Goal: Check status: Check status

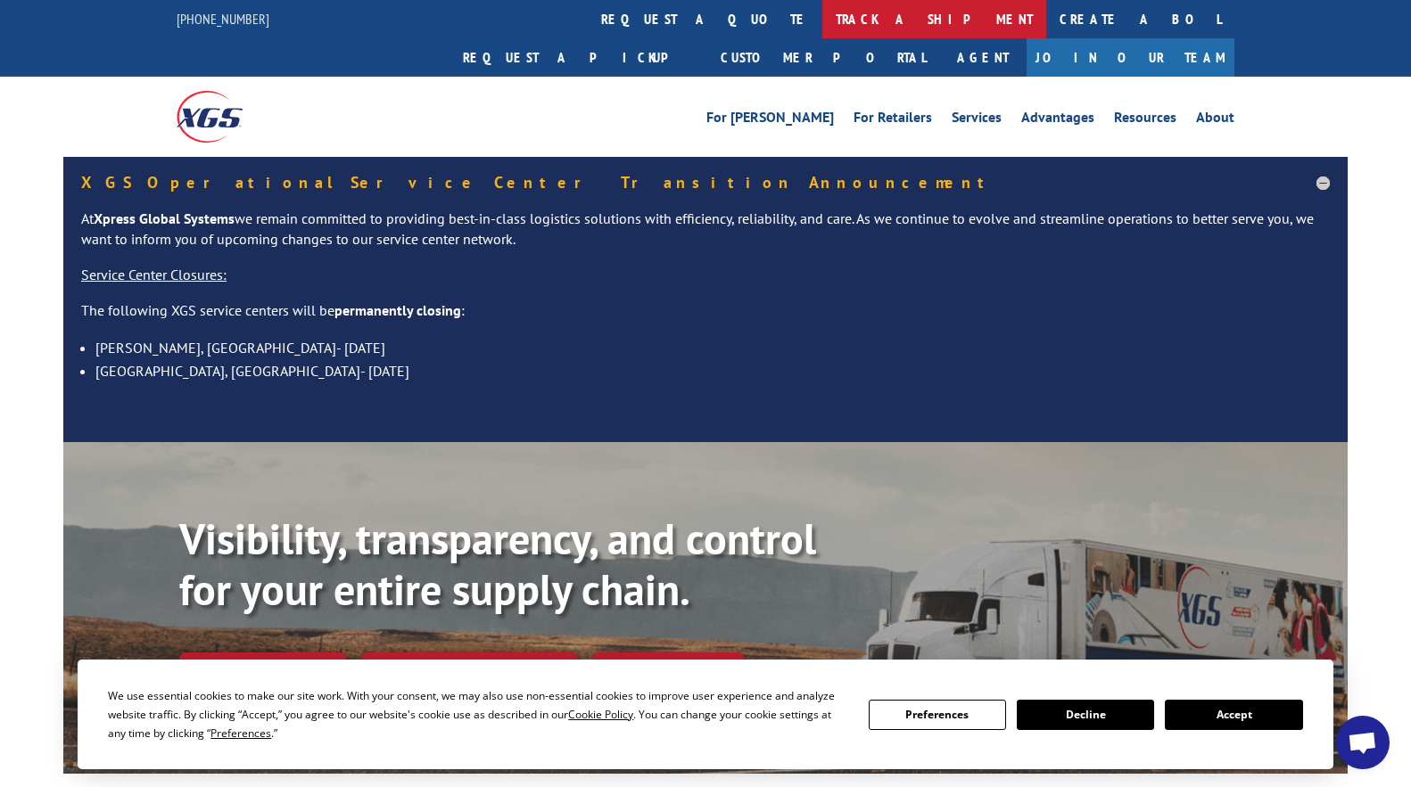
click at [822, 21] on link "track a shipment" at bounding box center [934, 19] width 224 height 38
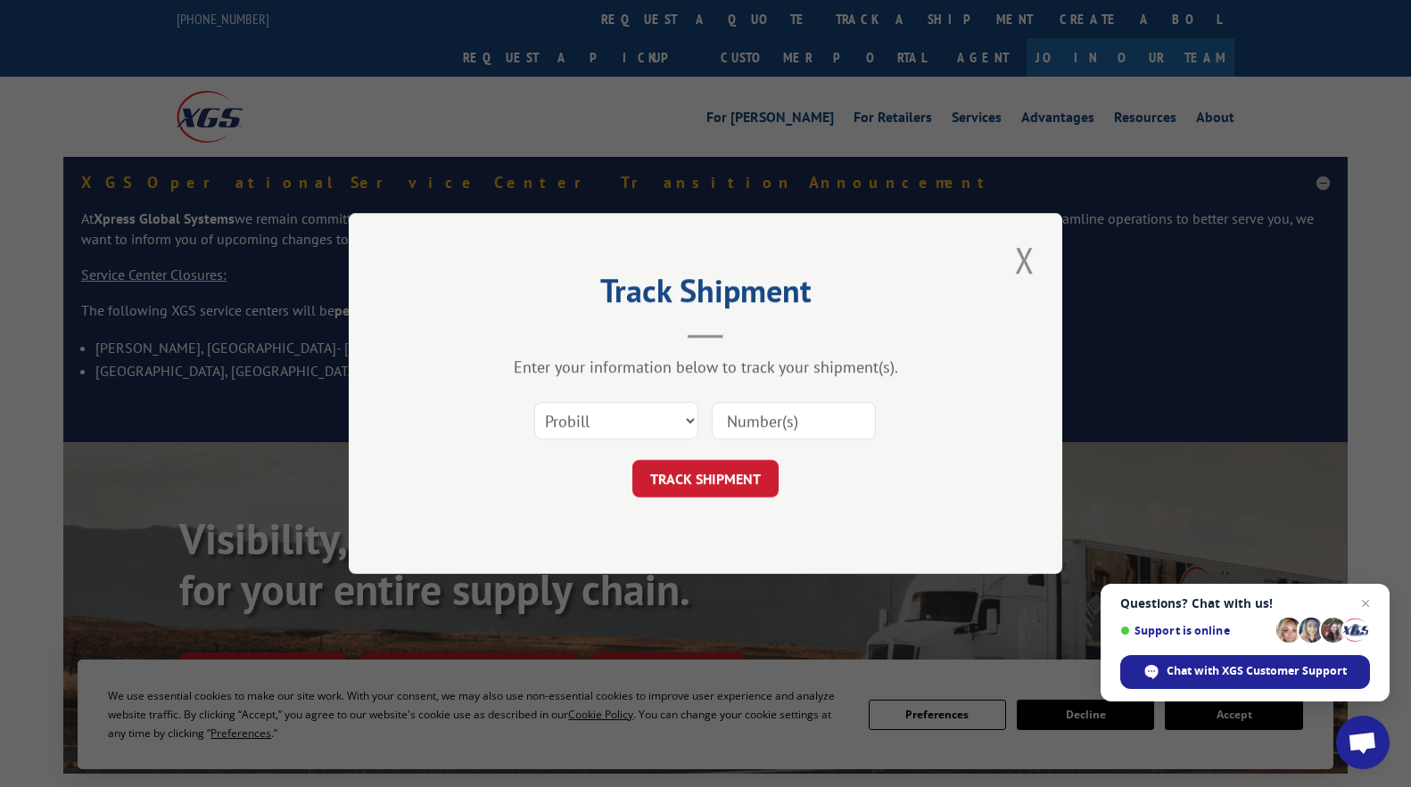
click at [751, 422] on input at bounding box center [794, 420] width 164 height 37
paste input "16589272BOL"
type input "16589272BOL"
click at [737, 481] on button "TRACK SHIPMENT" at bounding box center [705, 478] width 146 height 37
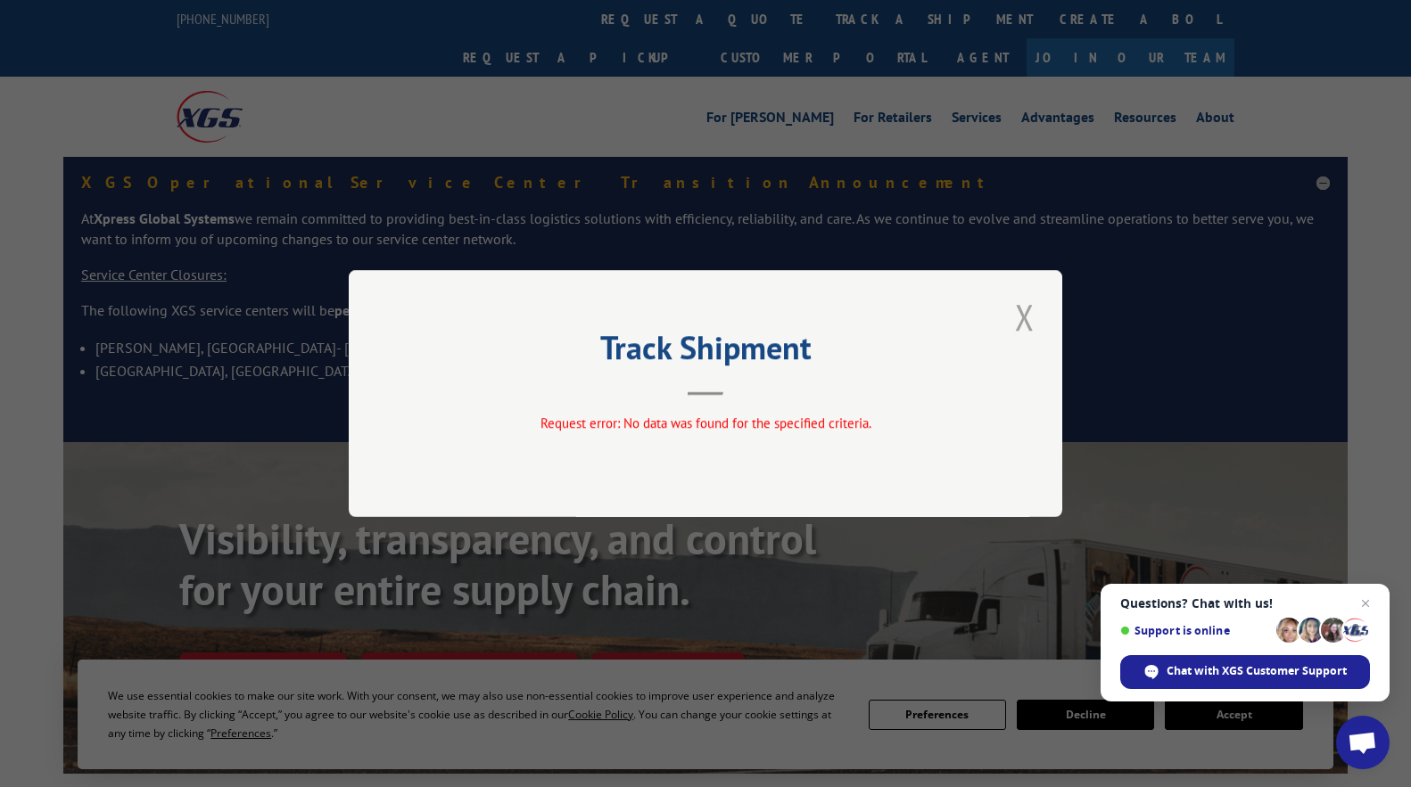
click at [1013, 317] on button "Close modal" at bounding box center [1024, 316] width 30 height 49
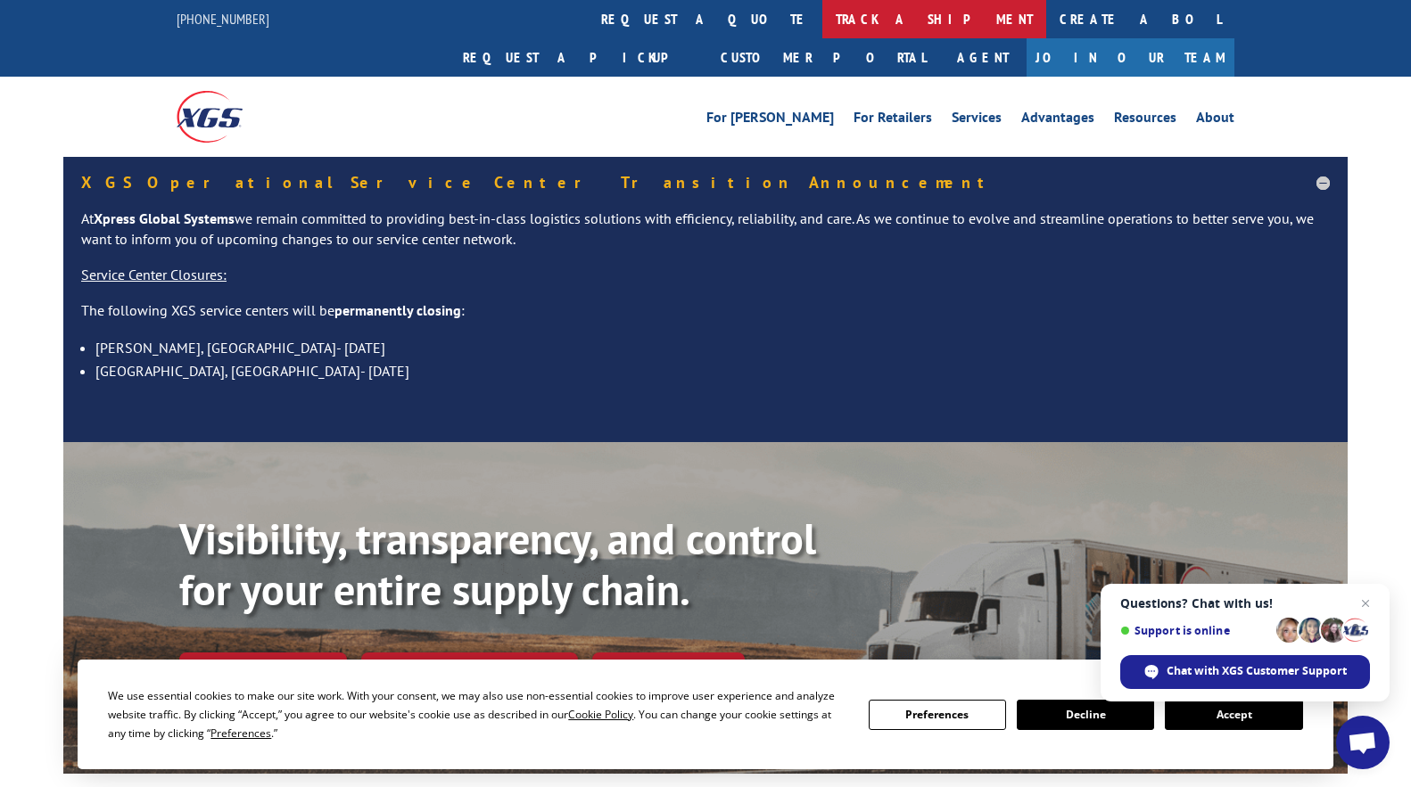
click at [822, 19] on link "track a shipment" at bounding box center [934, 19] width 224 height 38
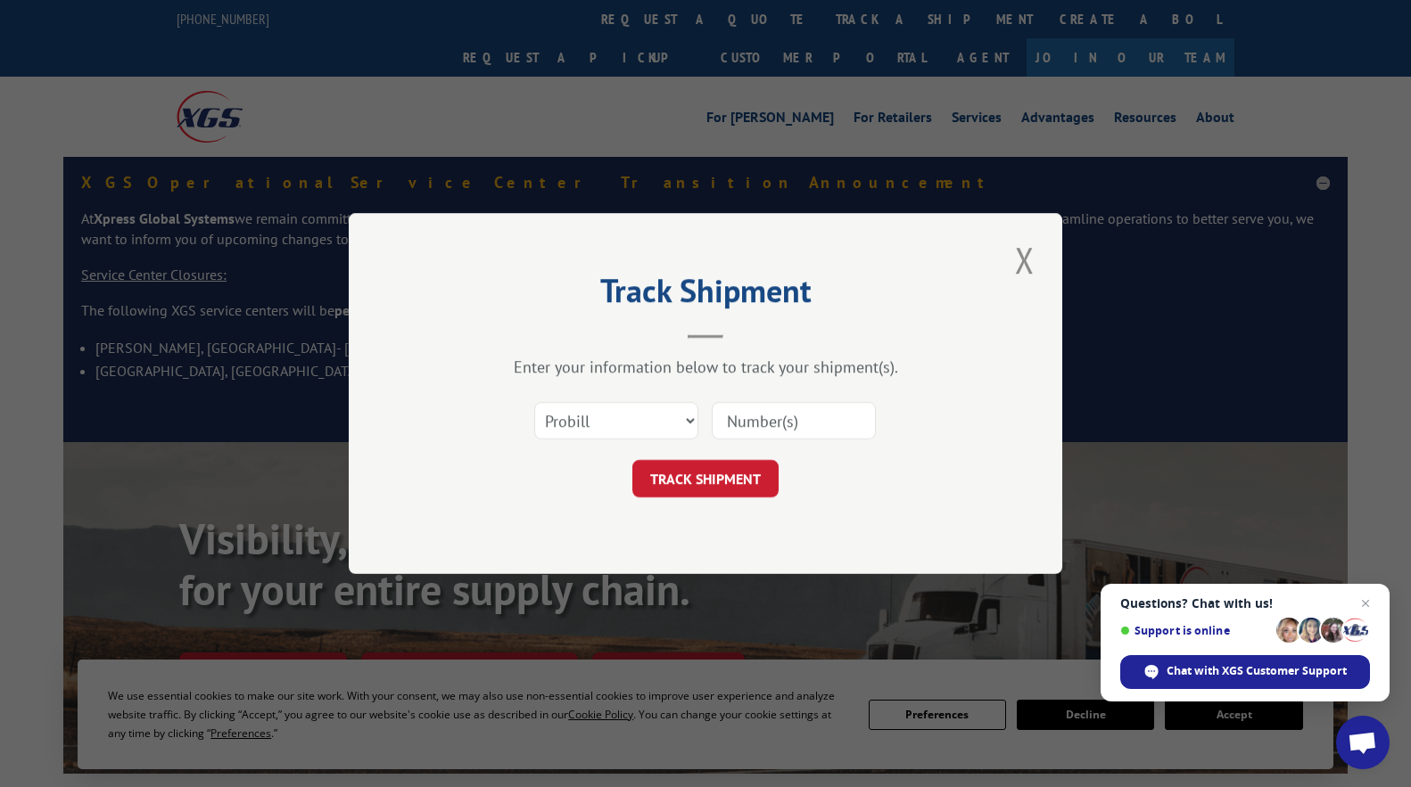
click at [762, 420] on input at bounding box center [794, 420] width 164 height 37
drag, startPoint x: 762, startPoint y: 420, endPoint x: 651, endPoint y: 416, distance: 110.6
click at [651, 416] on select "Select category... Probill BOL PO" at bounding box center [616, 420] width 164 height 37
select select "bol"
click at [534, 402] on select "Select category... Probill BOL PO" at bounding box center [616, 420] width 164 height 37
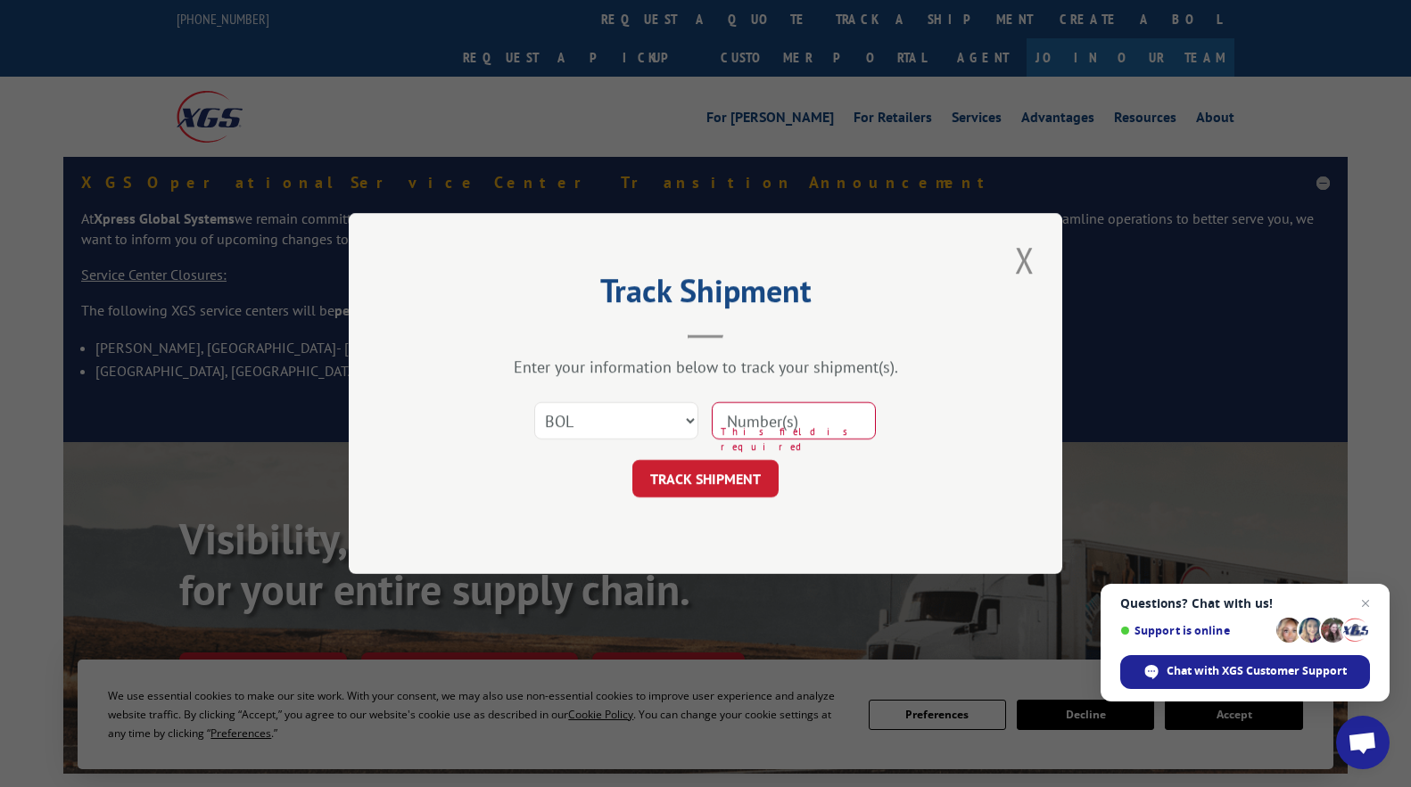
click at [776, 411] on input at bounding box center [794, 420] width 164 height 37
paste input "16589272BOL"
type input "16589272"
click at [714, 481] on button "TRACK SHIPMENT" at bounding box center [705, 478] width 146 height 37
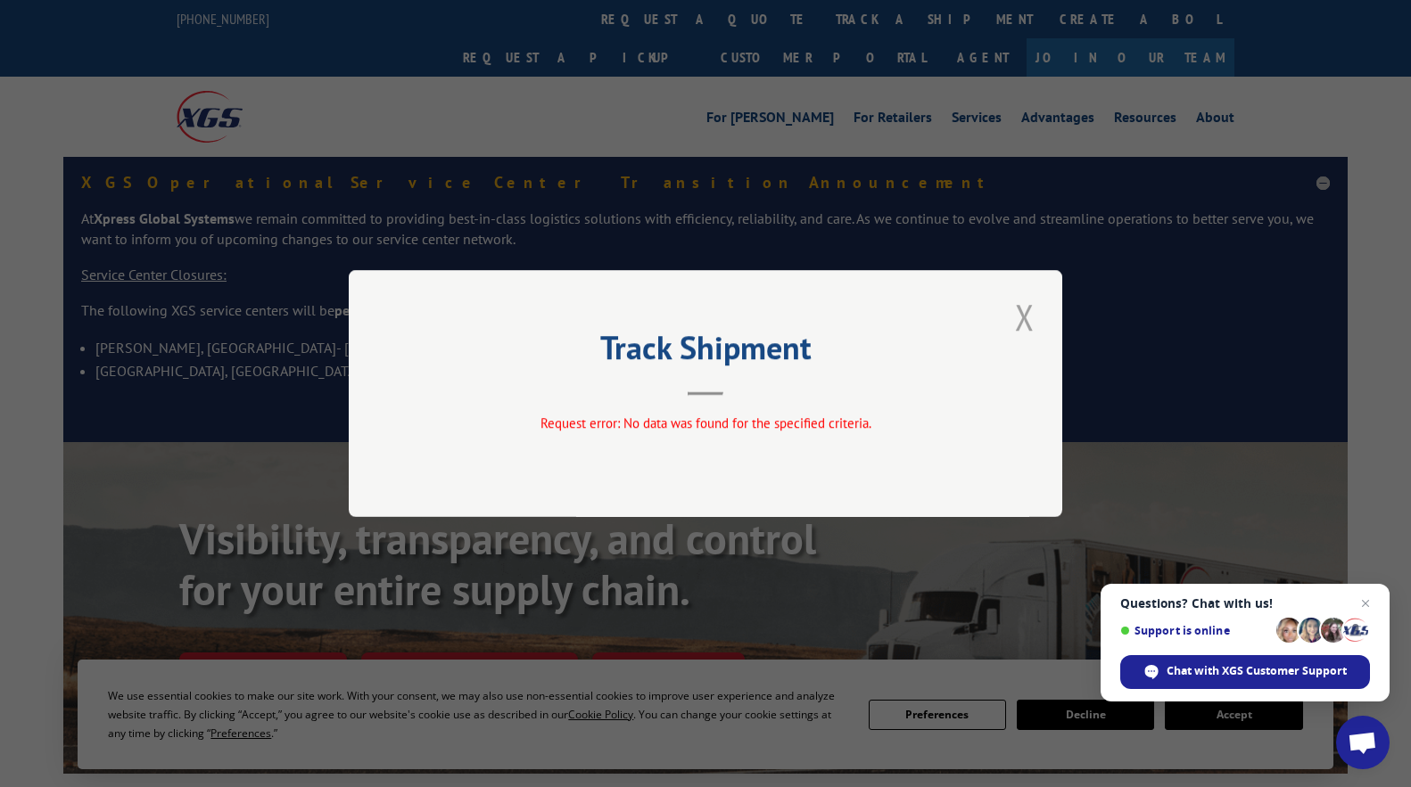
click at [1027, 309] on button "Close modal" at bounding box center [1024, 316] width 30 height 49
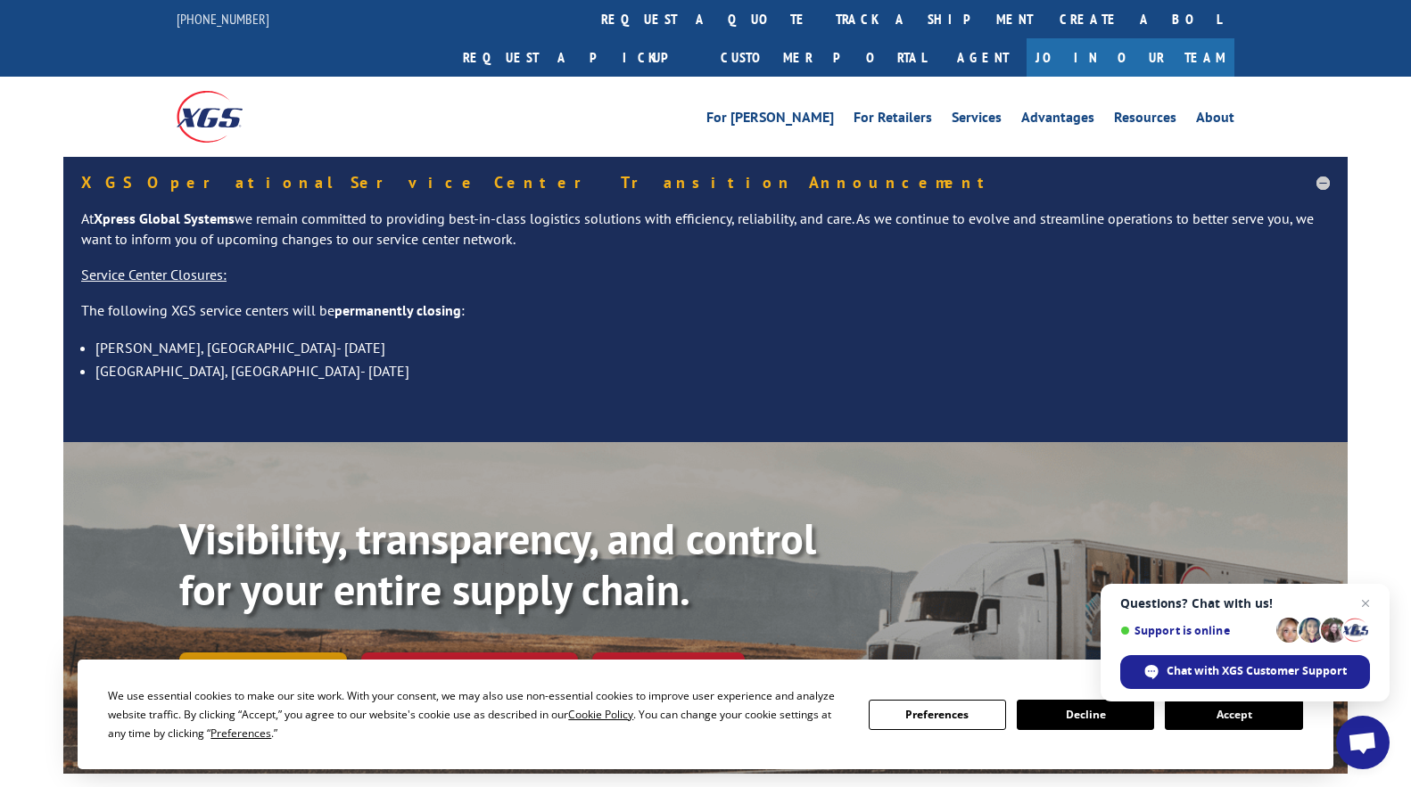
click at [247, 653] on link "Track shipment" at bounding box center [263, 671] width 168 height 37
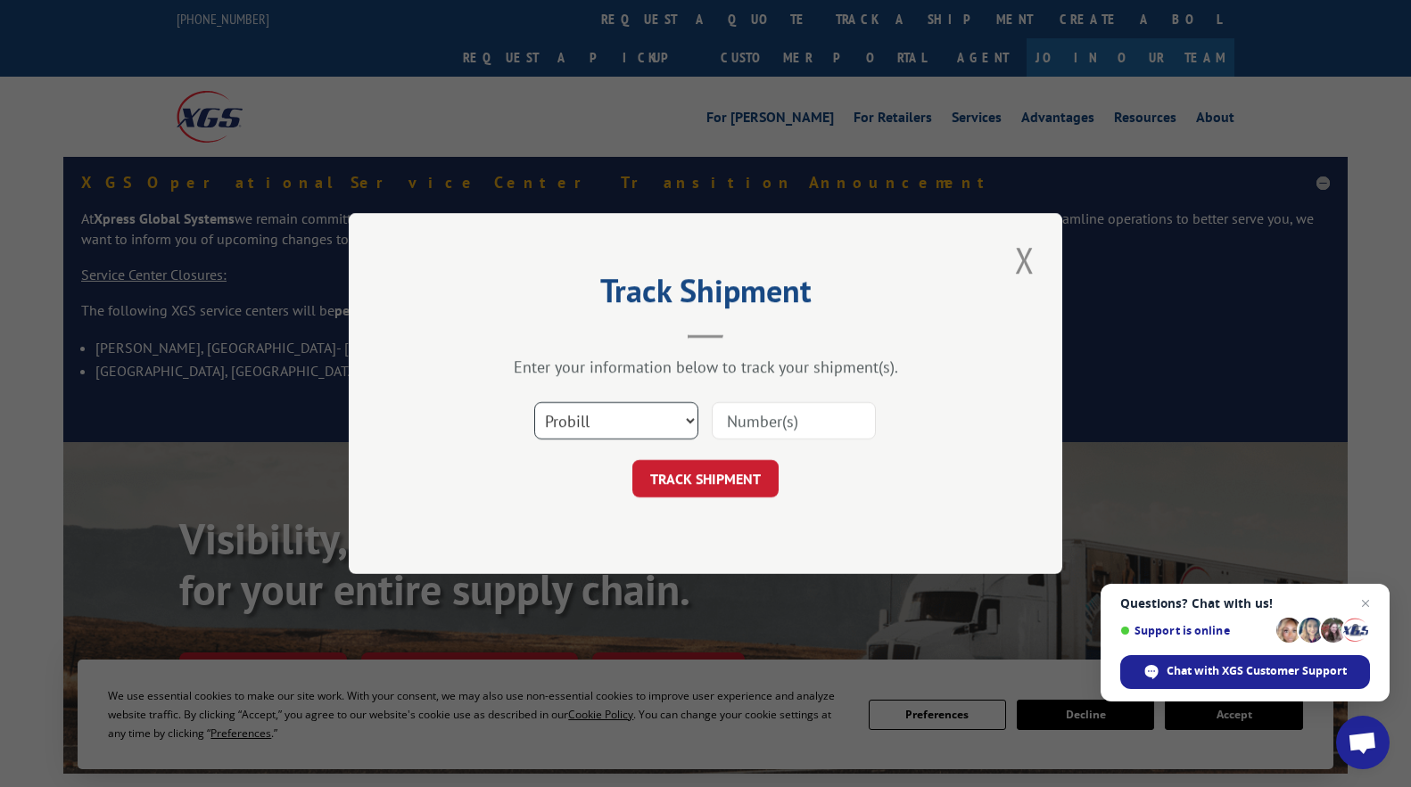
click at [639, 422] on select "Select category... Probill BOL PO" at bounding box center [616, 420] width 164 height 37
select select "bol"
click at [534, 402] on select "Select category... Probill BOL PO" at bounding box center [616, 420] width 164 height 37
click at [768, 415] on input at bounding box center [794, 420] width 164 height 37
paste input "16589272BOL"
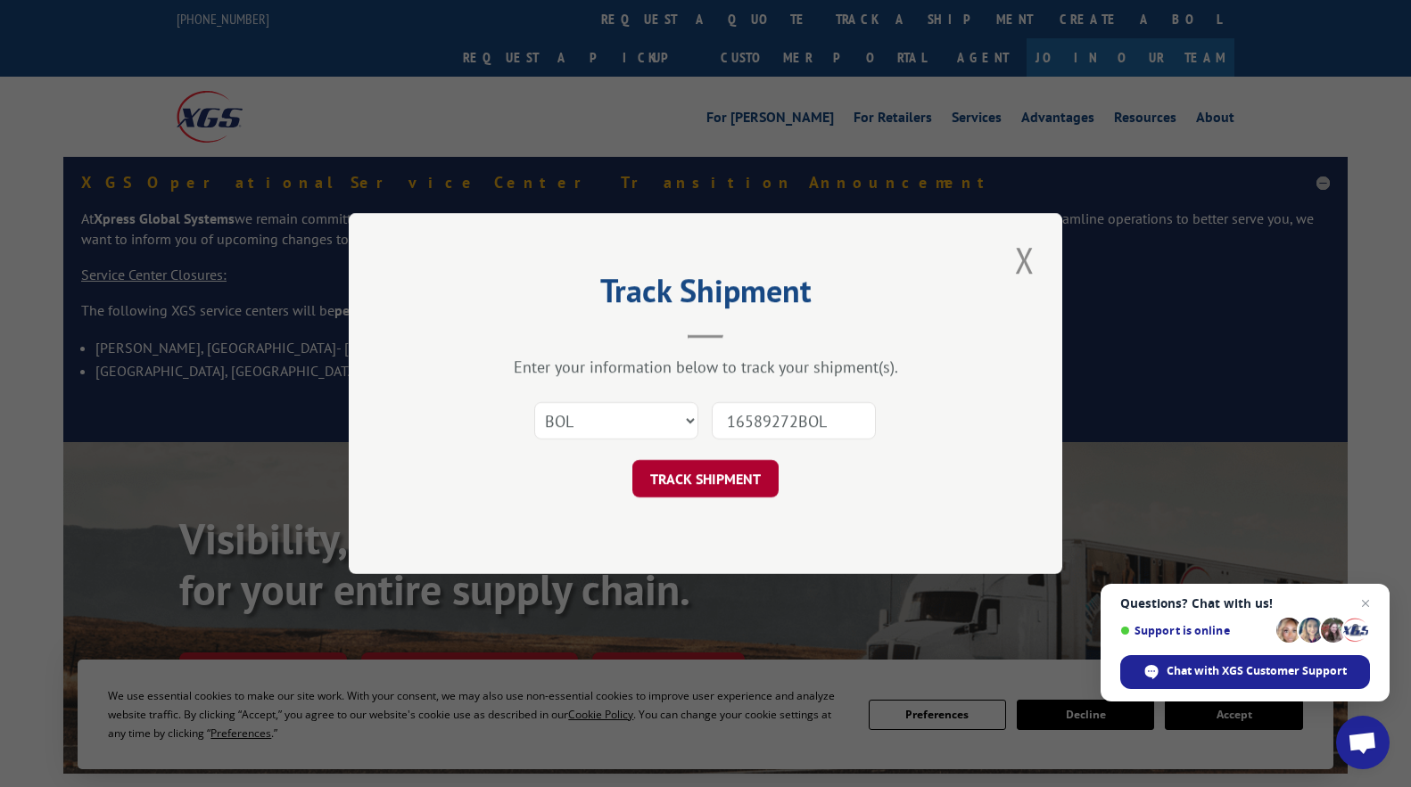
type input "16589272BOL"
click at [690, 487] on button "TRACK SHIPMENT" at bounding box center [705, 478] width 146 height 37
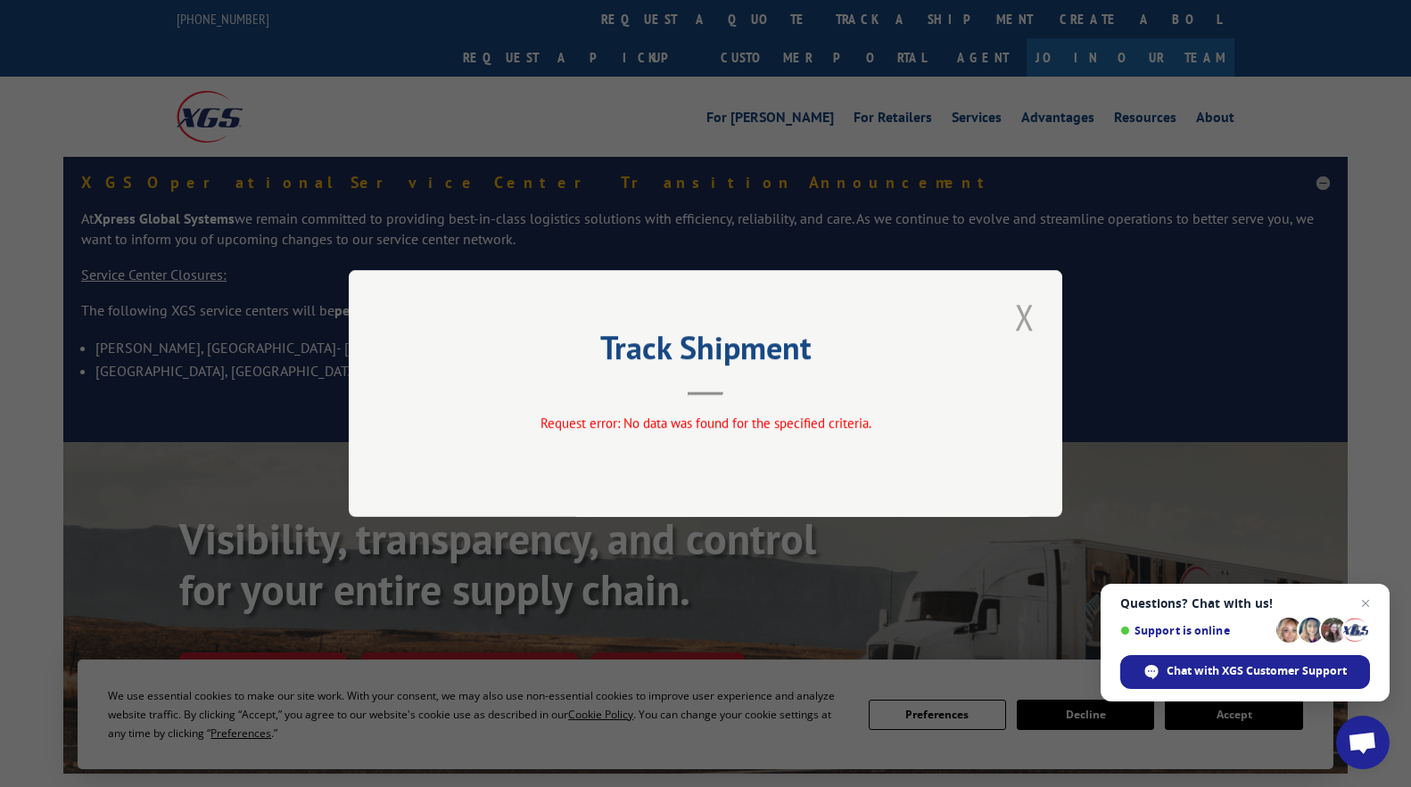
click at [1027, 315] on button "Close modal" at bounding box center [1024, 316] width 30 height 49
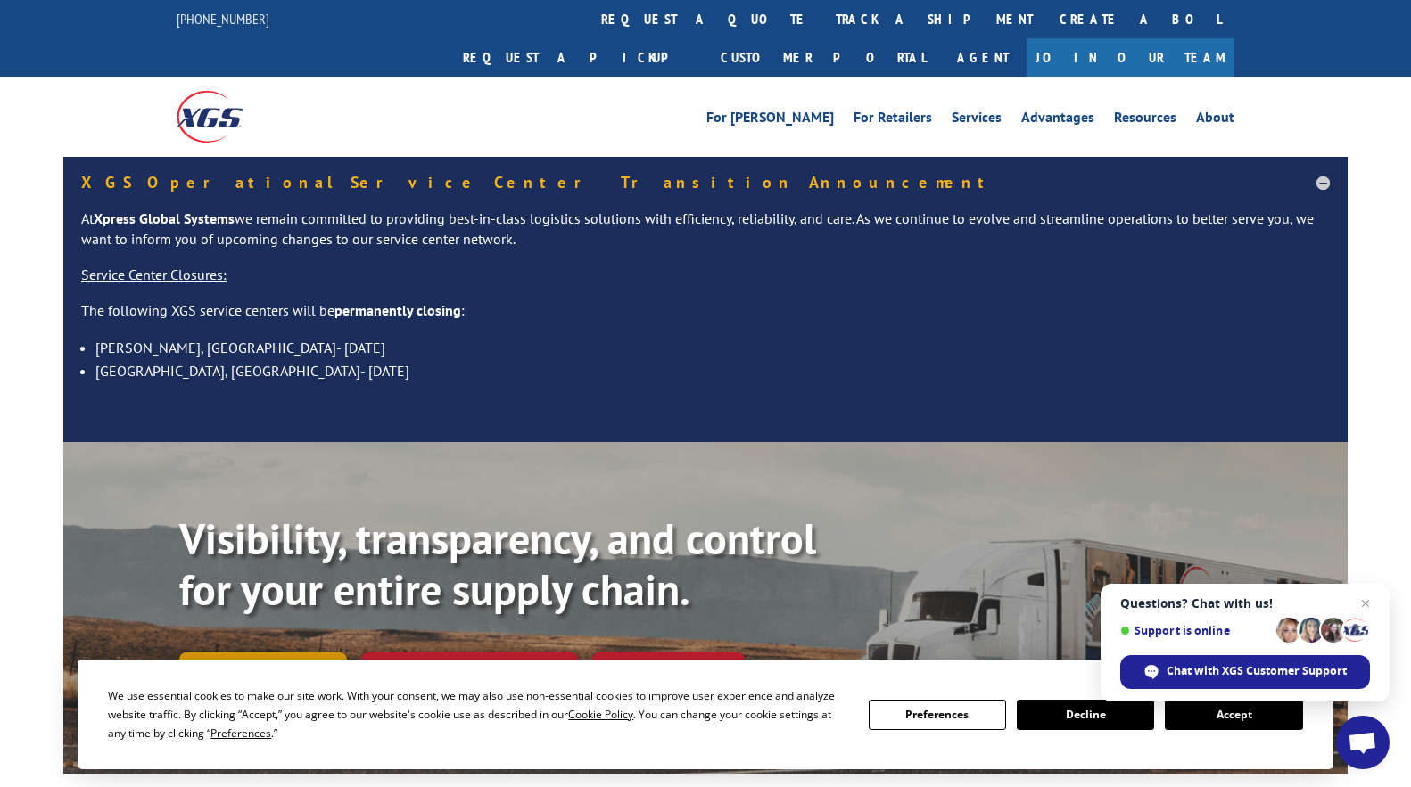
click at [265, 653] on link "Track shipment" at bounding box center [263, 671] width 168 height 37
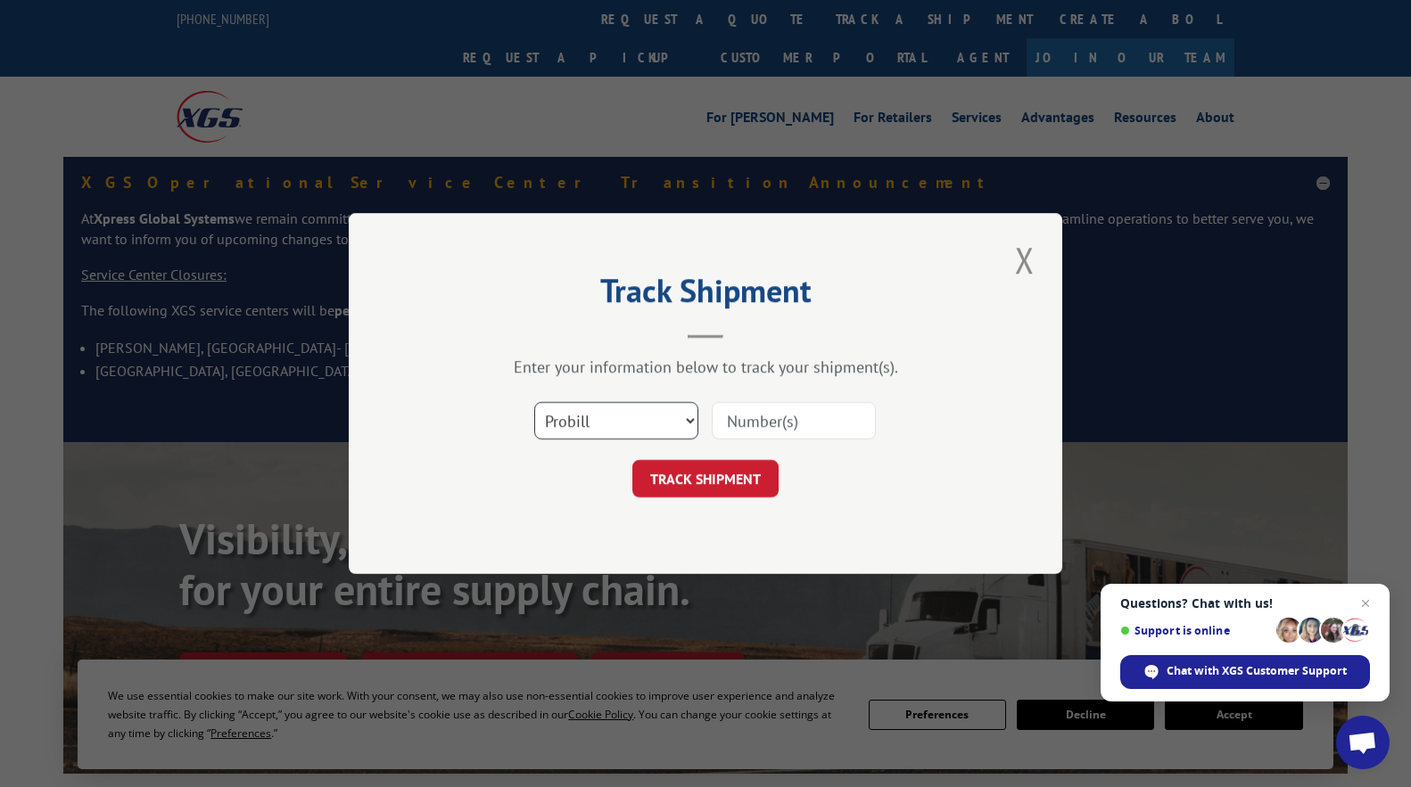
click at [678, 424] on select "Select category... Probill BOL PO" at bounding box center [616, 420] width 164 height 37
select select "po"
click at [534, 402] on select "Select category... Probill BOL PO" at bounding box center [616, 420] width 164 height 37
click at [783, 424] on input at bounding box center [794, 420] width 164 height 37
paste input "04572237"
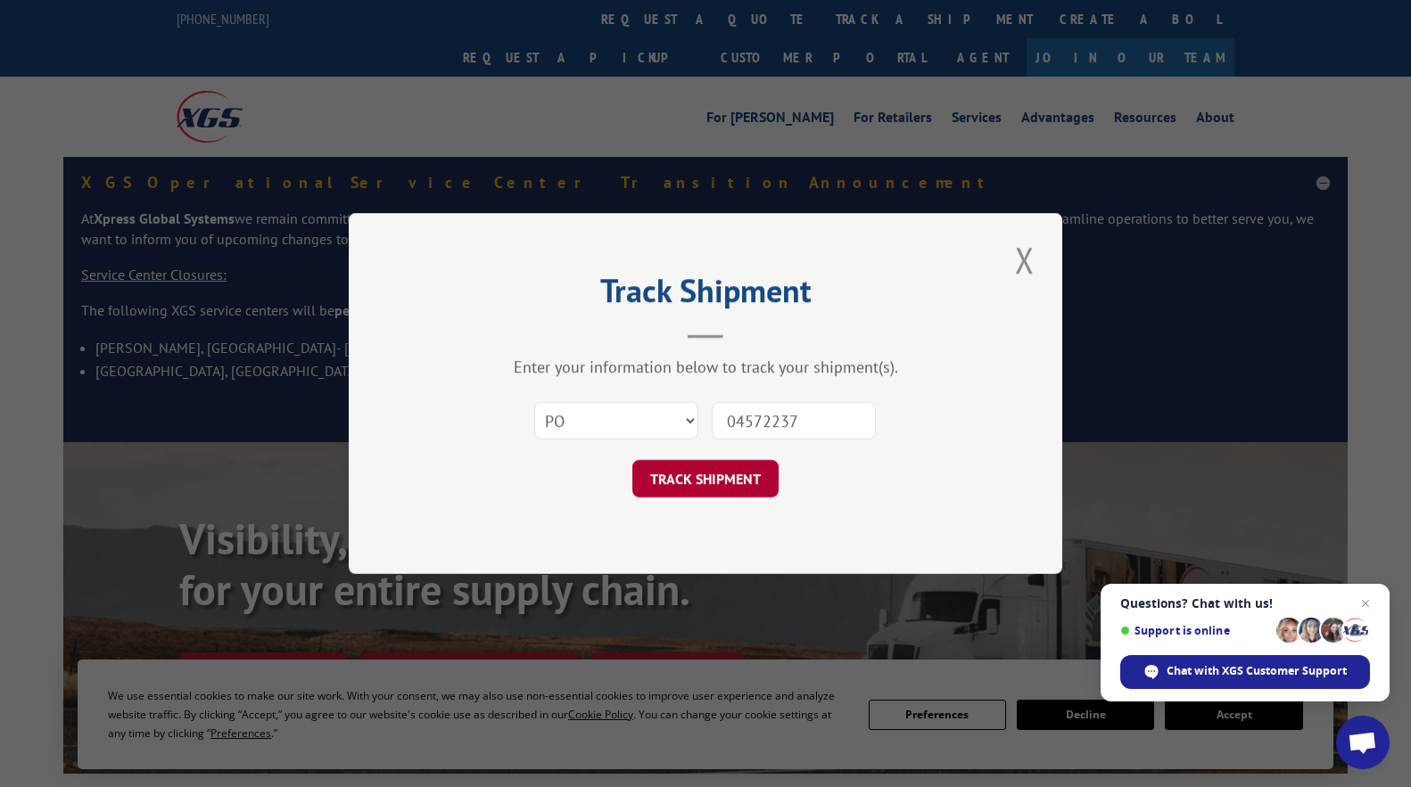
type input "04572237"
click at [705, 484] on button "TRACK SHIPMENT" at bounding box center [705, 478] width 146 height 37
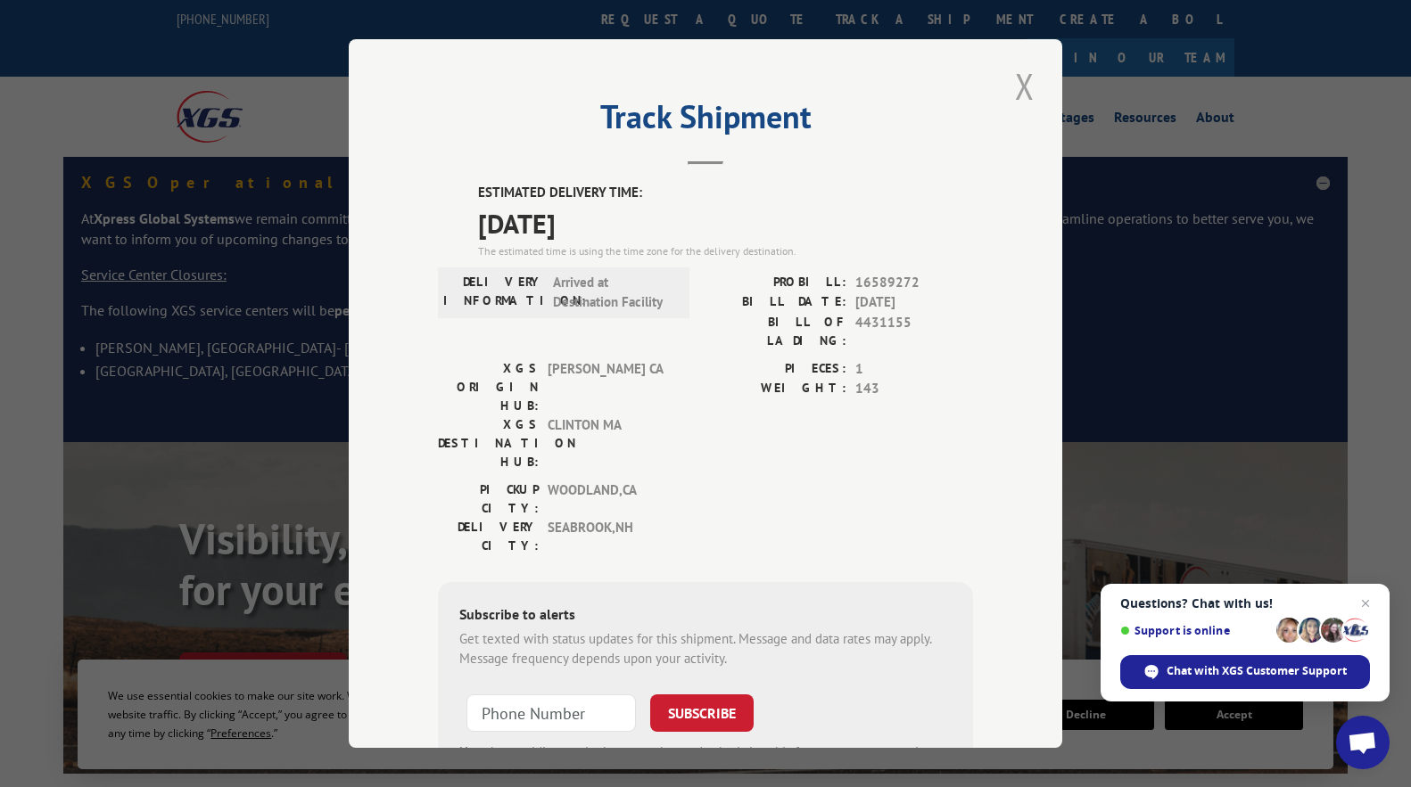
click at [1025, 91] on button "Close modal" at bounding box center [1024, 86] width 30 height 49
